Goal: Find specific page/section: Find specific page/section

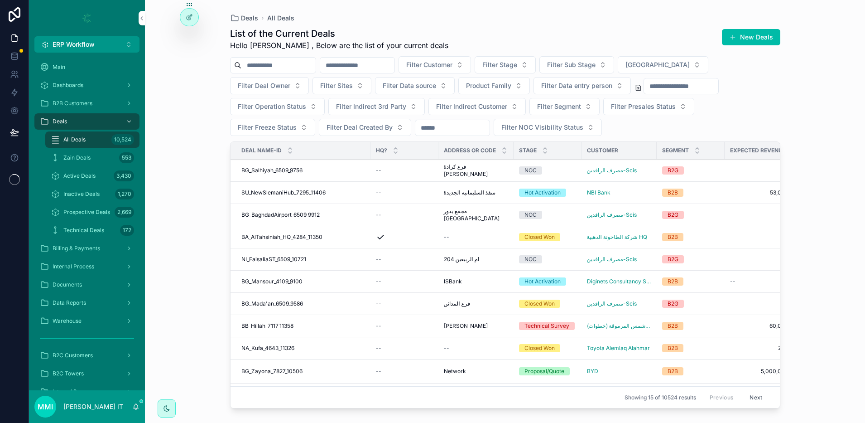
click at [517, 63] on span "Filter Stage" at bounding box center [500, 64] width 35 height 9
